Goal: Information Seeking & Learning: Learn about a topic

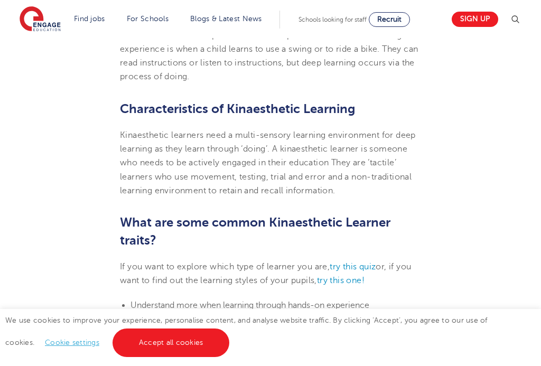
scroll to position [497, 0]
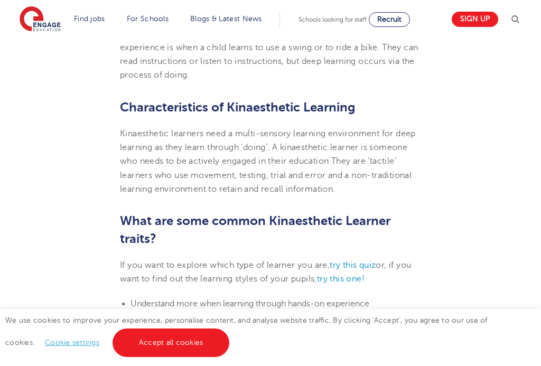
click at [131, 357] on link "Accept all cookies" at bounding box center [170, 342] width 117 height 29
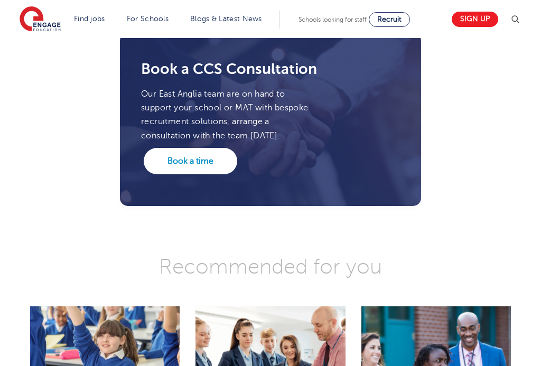
scroll to position [2441, 0]
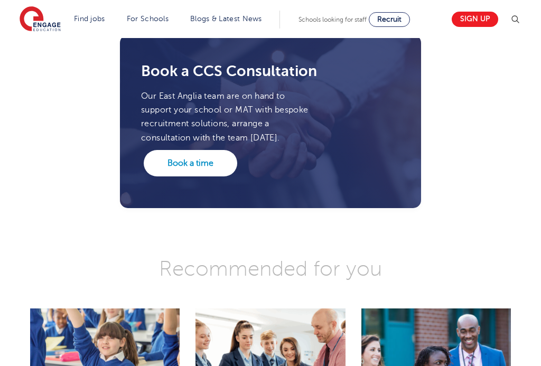
click at [516, 23] on img at bounding box center [514, 19] width 13 height 13
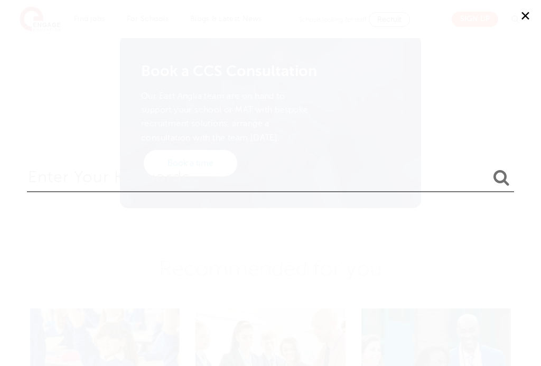
click at [521, 21] on button "✕" at bounding box center [525, 16] width 32 height 32
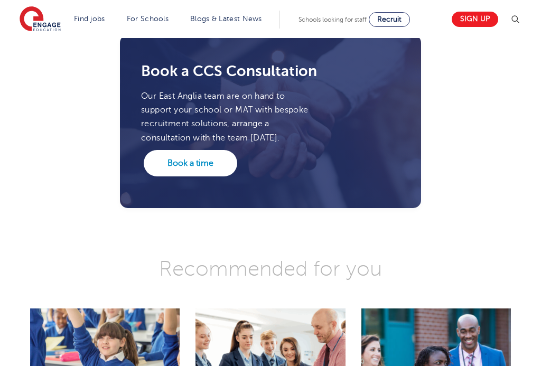
click at [519, 23] on img at bounding box center [514, 19] width 13 height 13
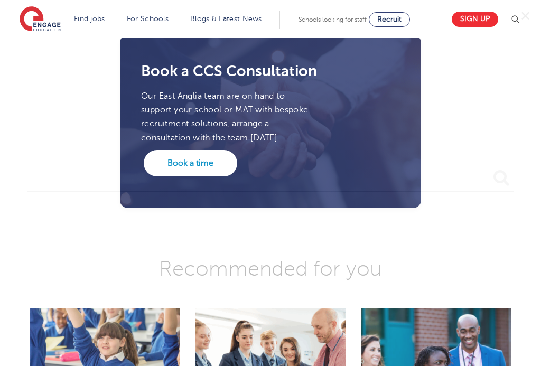
click at [515, 20] on button "✕" at bounding box center [525, 16] width 32 height 32
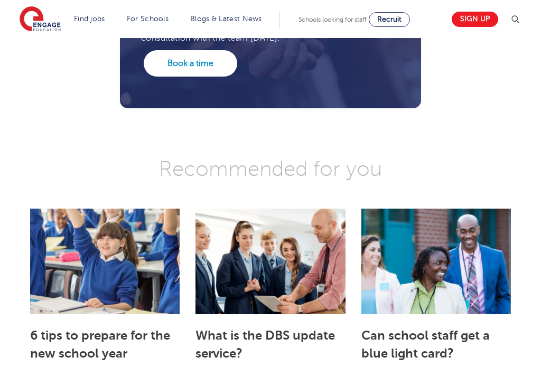
scroll to position [2537, 0]
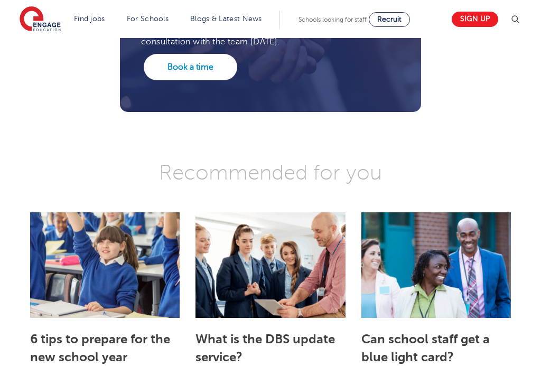
click at [520, 14] on img at bounding box center [514, 19] width 13 height 13
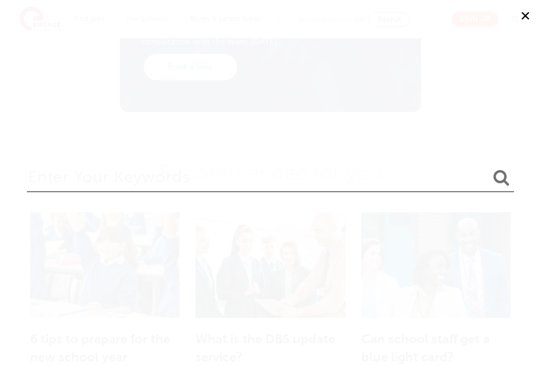
click at [164, 176] on input "search" at bounding box center [270, 175] width 487 height 34
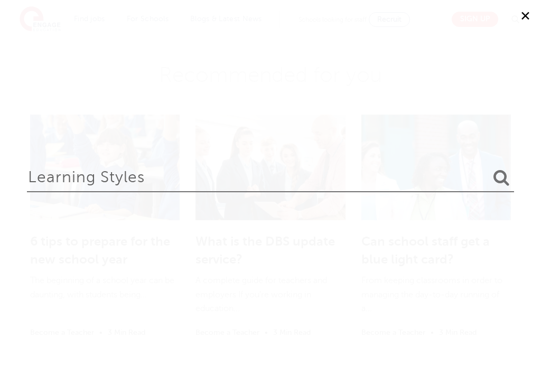
type input "Learning styles"
click at [495, 168] on button "submit" at bounding box center [500, 178] width 25 height 20
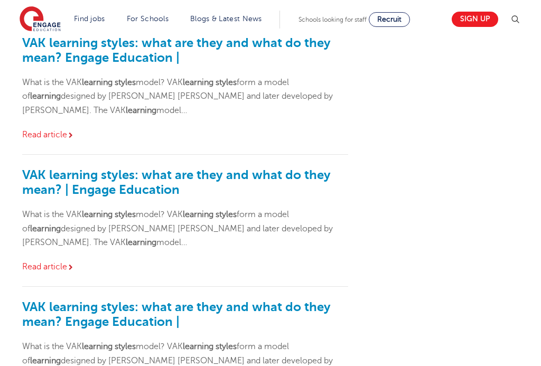
scroll to position [294, 0]
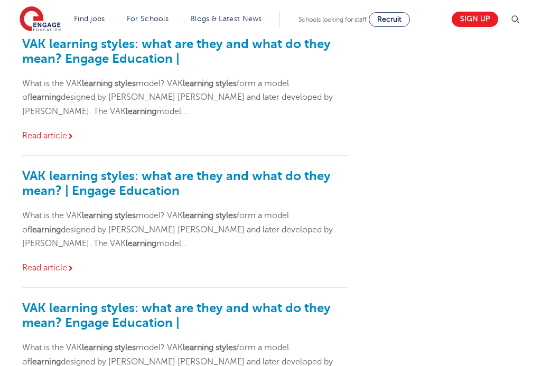
click at [41, 131] on link "Read article" at bounding box center [48, 136] width 52 height 10
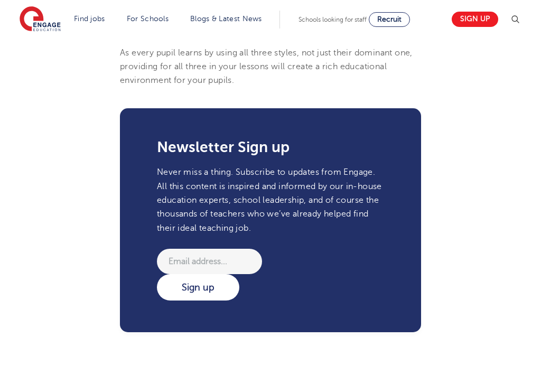
scroll to position [1636, 0]
